Goal: Find specific page/section: Find specific page/section

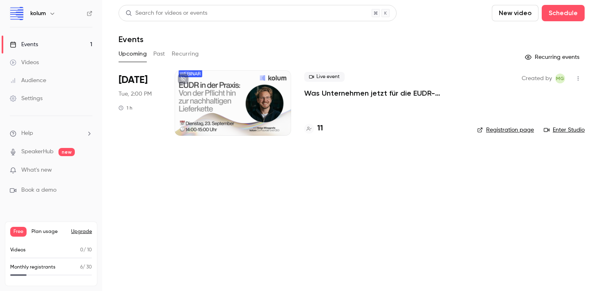
click at [309, 127] on icon at bounding box center [308, 128] width 5 height 5
